Goal: Task Accomplishment & Management: Use online tool/utility

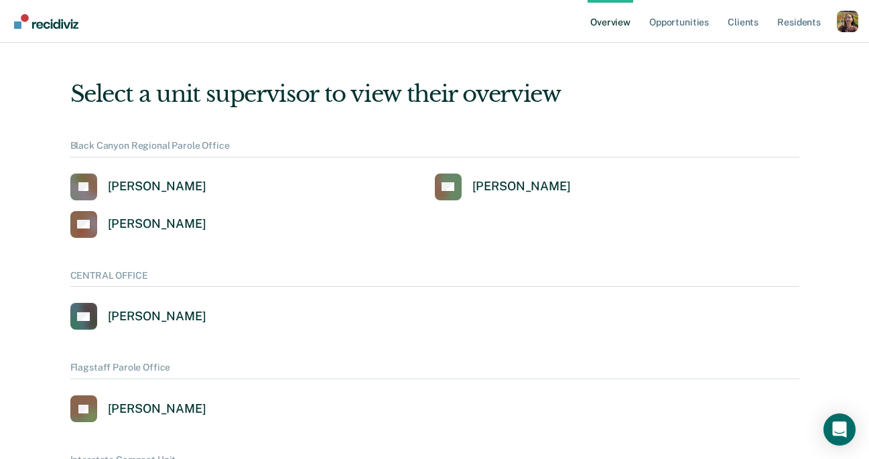
click at [842, 28] on div "Profile dropdown button" at bounding box center [847, 21] width 21 height 21
click at [778, 59] on button "Profile" at bounding box center [793, 53] width 129 height 21
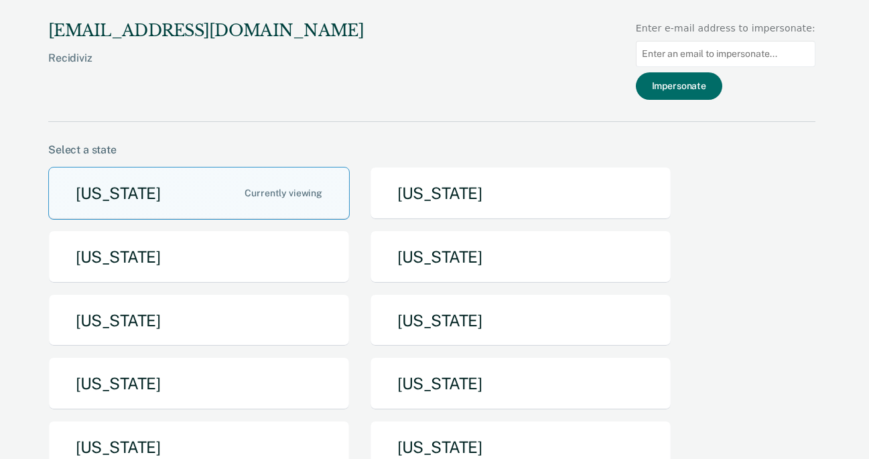
click at [728, 51] on input at bounding box center [726, 54] width 180 height 26
type input "charles.lyons@texas.tdcj.gov"
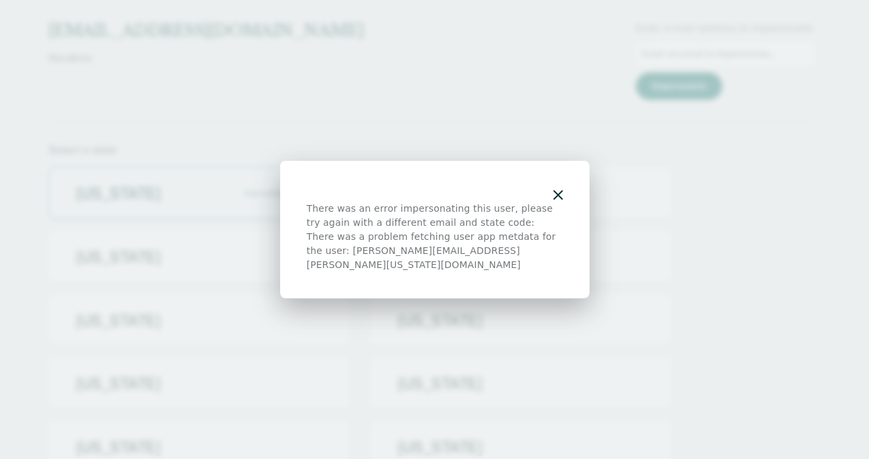
click at [549, 202] on div at bounding box center [435, 195] width 256 height 14
click at [558, 200] on icon "button" at bounding box center [558, 194] width 9 height 9
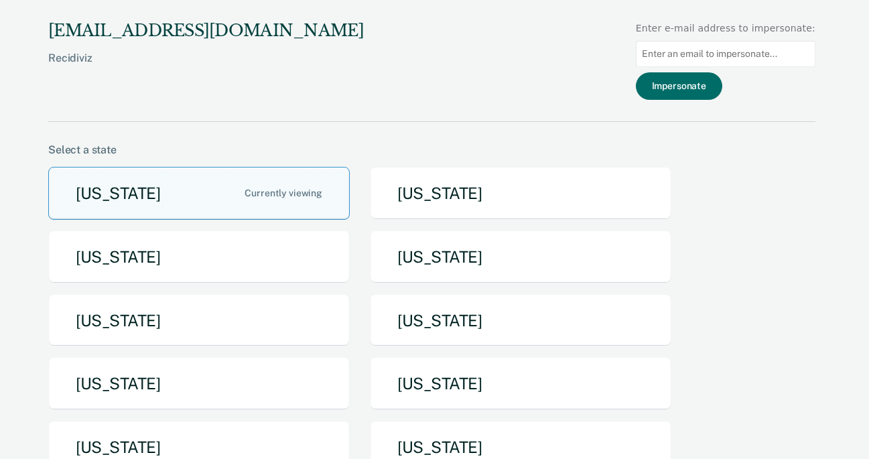
click at [757, 50] on div "There was an error impersonating this user, please try again with a different e…" at bounding box center [434, 229] width 869 height 459
click at [757, 50] on input at bounding box center [726, 54] width 180 height 26
type input "charles.lyons@tdcj.texas.gov"
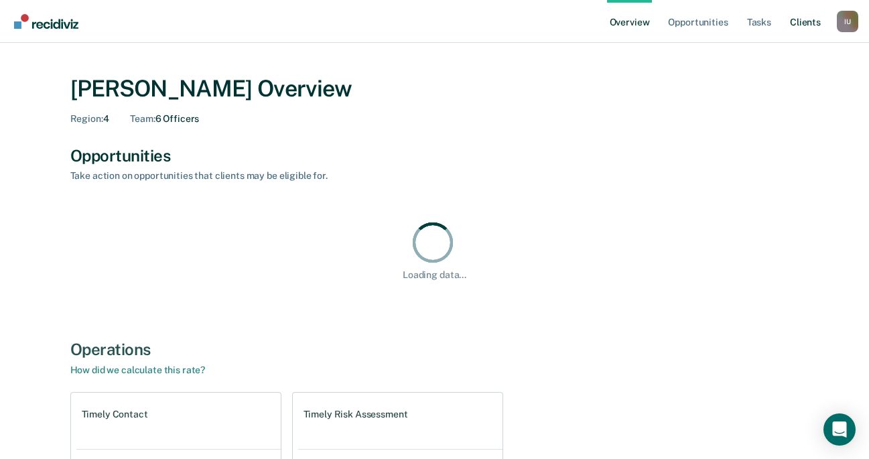
click at [804, 22] on link "Client s" at bounding box center [805, 21] width 36 height 43
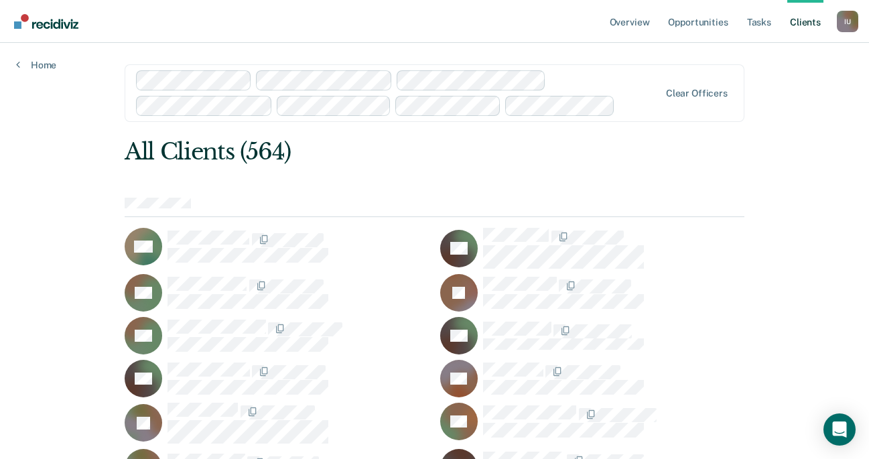
scroll to position [8614, 0]
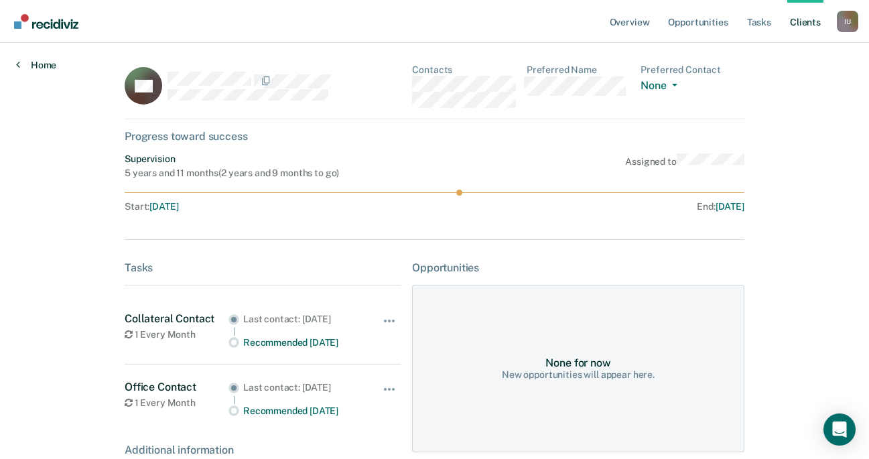
click at [46, 64] on link "Home" at bounding box center [36, 65] width 40 height 12
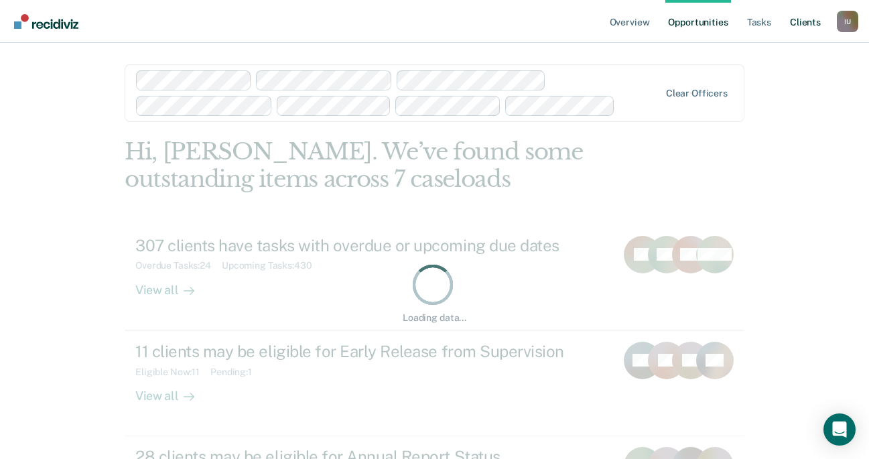
click at [810, 24] on link "Client s" at bounding box center [805, 21] width 36 height 43
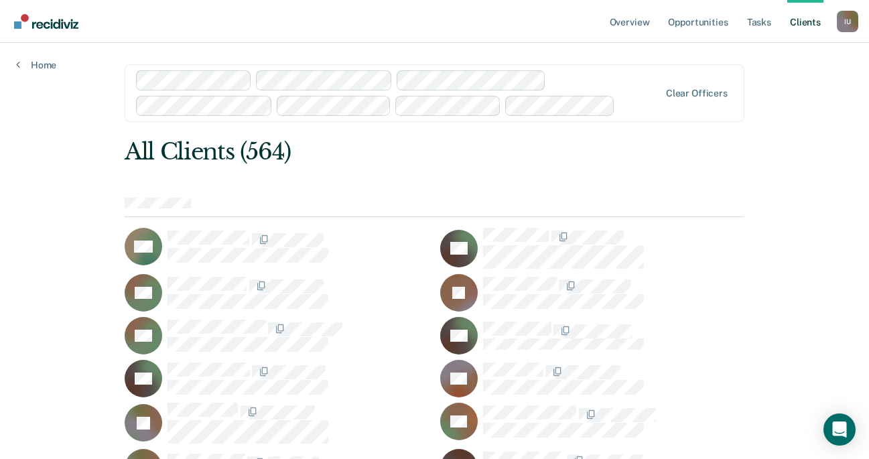
scroll to position [8614, 0]
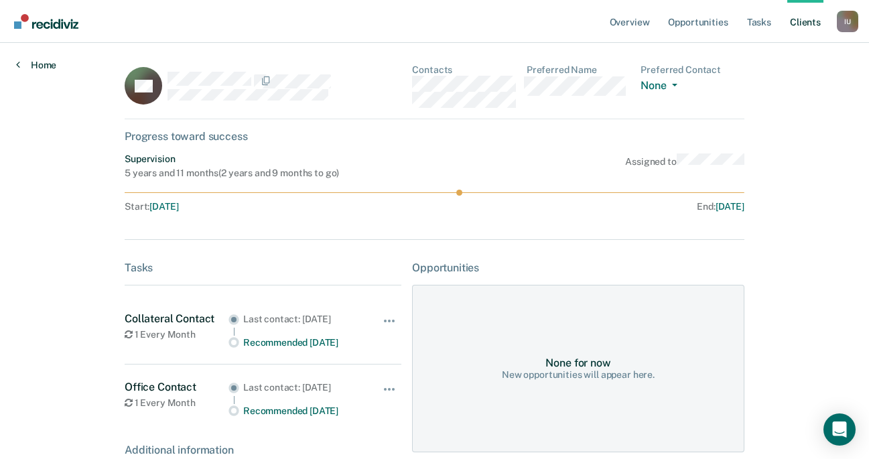
click at [24, 69] on link "Home" at bounding box center [36, 65] width 40 height 12
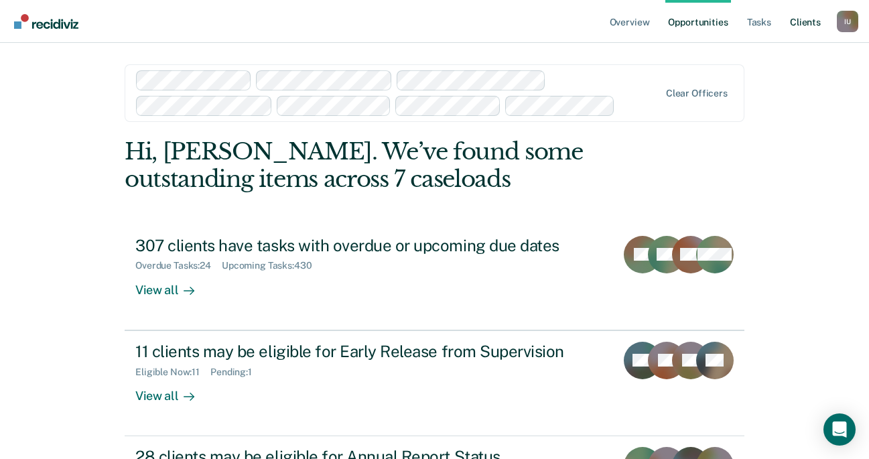
click at [814, 20] on link "Client s" at bounding box center [805, 21] width 36 height 43
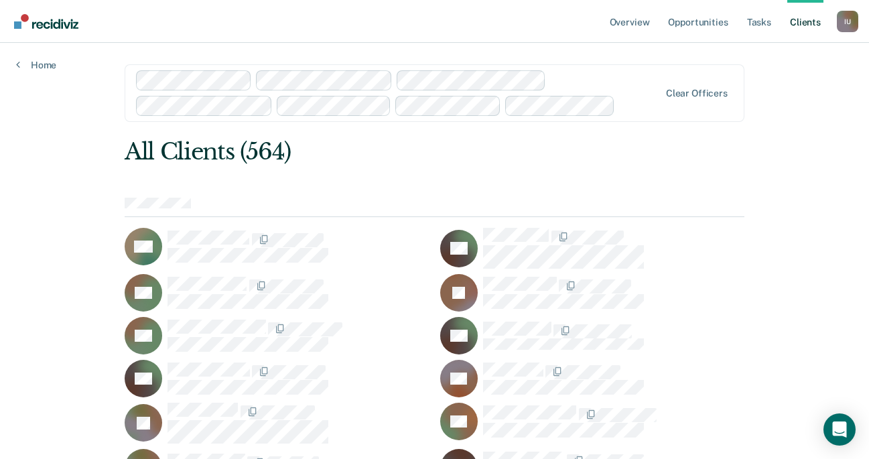
scroll to position [9386, 0]
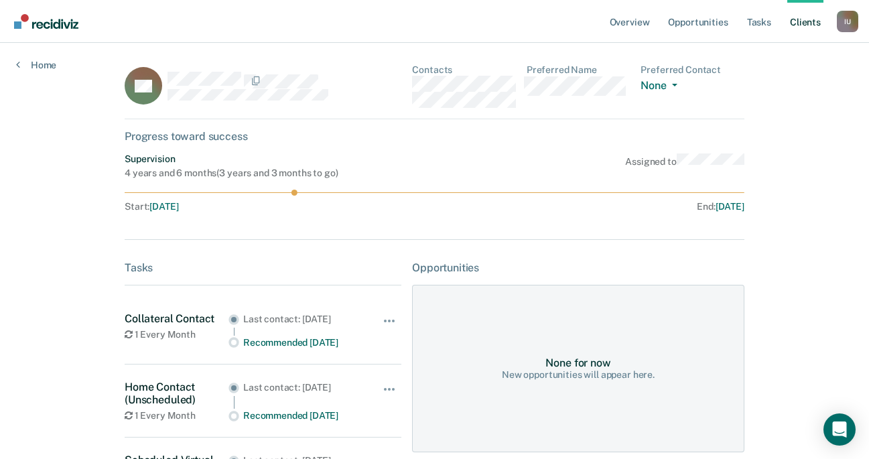
click at [800, 17] on link "Client s" at bounding box center [805, 21] width 36 height 43
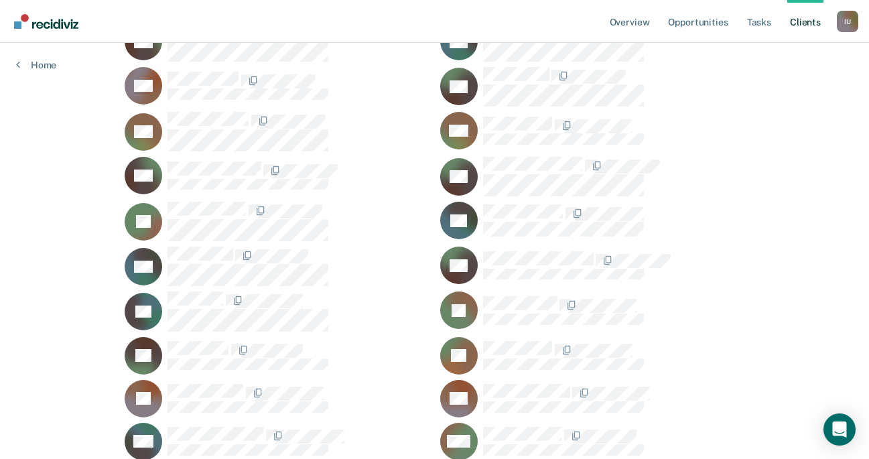
scroll to position [9300, 0]
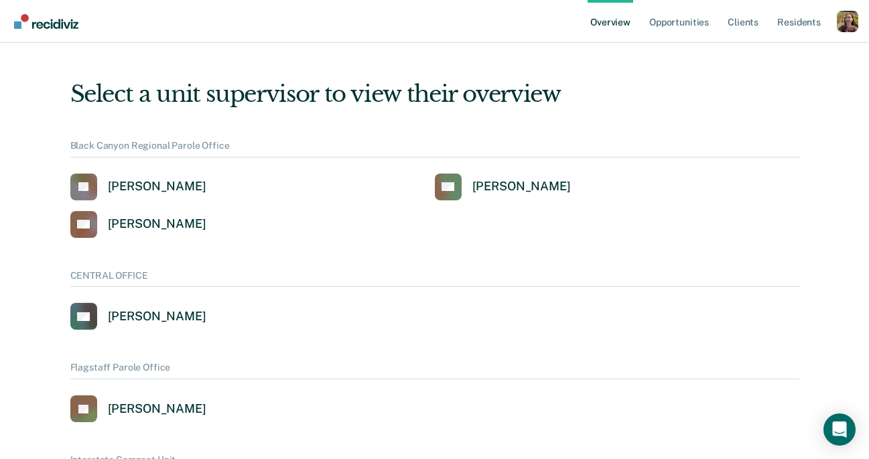
click at [850, 34] on div "Profile How it works Log Out" at bounding box center [847, 23] width 21 height 24
click at [850, 29] on div "Profile dropdown button" at bounding box center [847, 21] width 21 height 21
click at [783, 55] on link "Profile" at bounding box center [794, 53] width 108 height 11
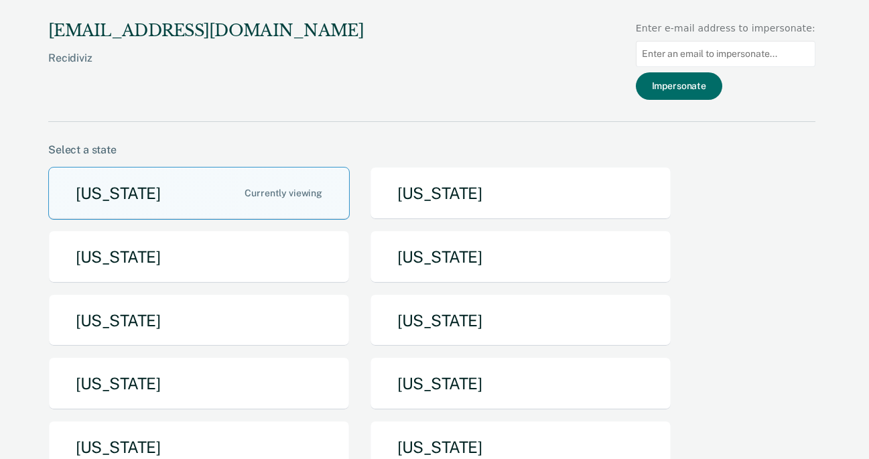
click at [737, 54] on input at bounding box center [726, 54] width 180 height 26
paste input "jmackinnon@utah.gov"
type input "jmackinnon@utah.gov"
click at [703, 94] on button "Impersonate" at bounding box center [679, 85] width 86 height 27
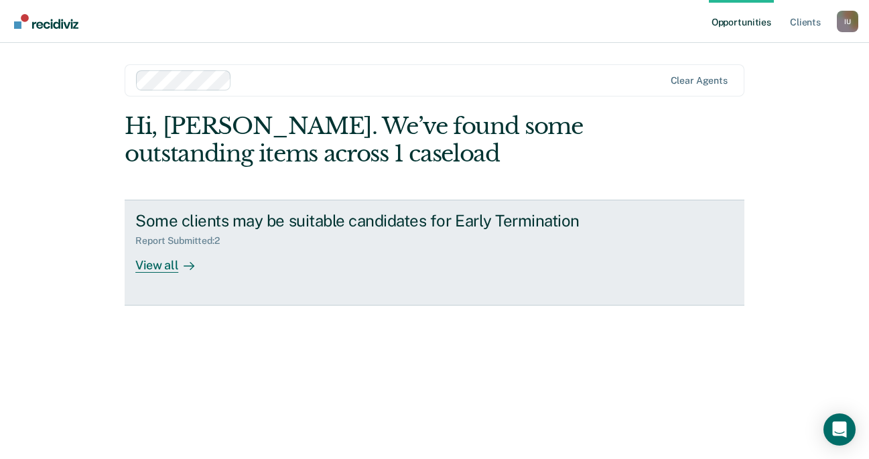
click at [367, 286] on link "Some clients may be suitable candidates for Early Termination Report Submitted …" at bounding box center [435, 253] width 620 height 106
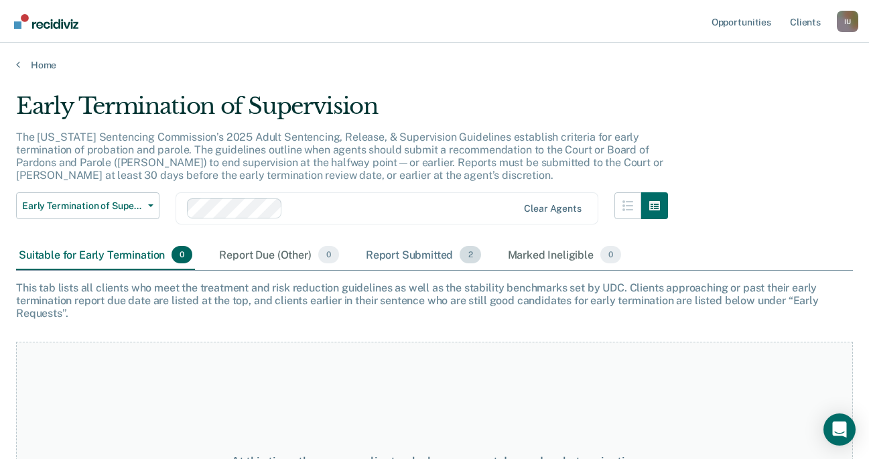
click at [464, 247] on span "2" at bounding box center [470, 254] width 21 height 17
